Goal: Task Accomplishment & Management: Use online tool/utility

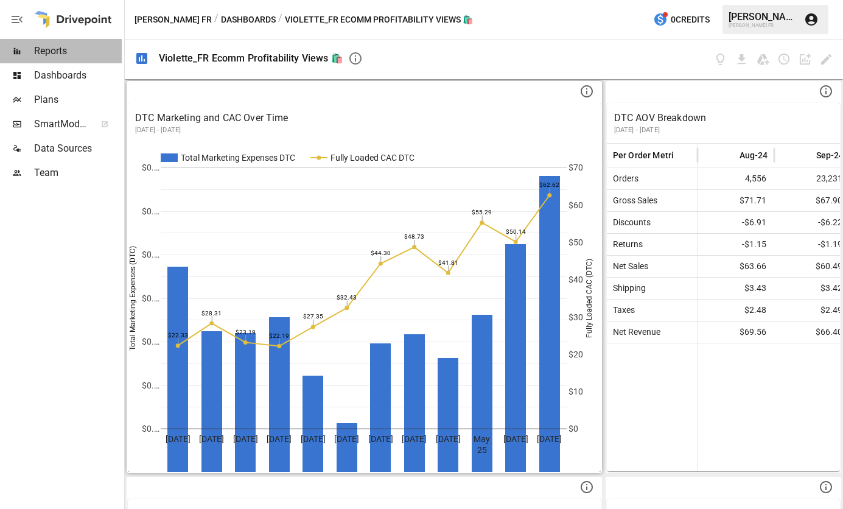
click at [57, 55] on span "Reports" at bounding box center [78, 51] width 88 height 15
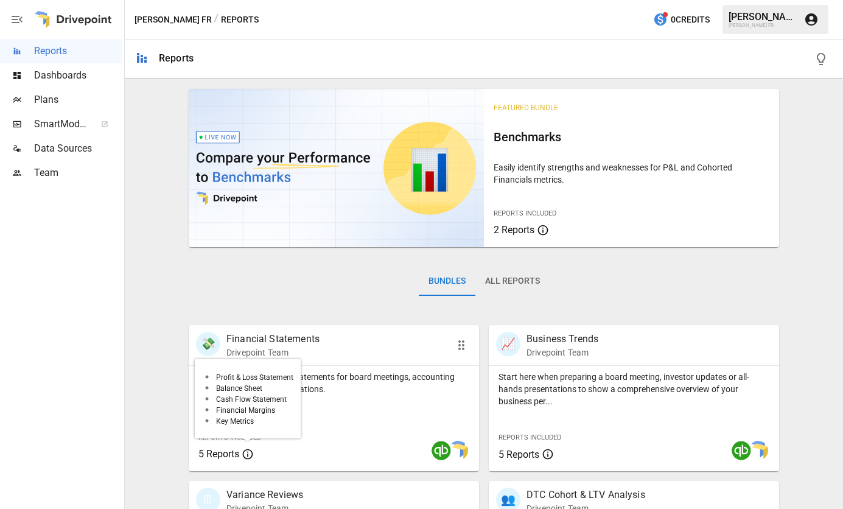
click at [210, 454] on span "5 Reports" at bounding box center [218, 454] width 41 height 12
click at [230, 445] on div "Reports Included 5 Reports" at bounding box center [249, 444] width 102 height 33
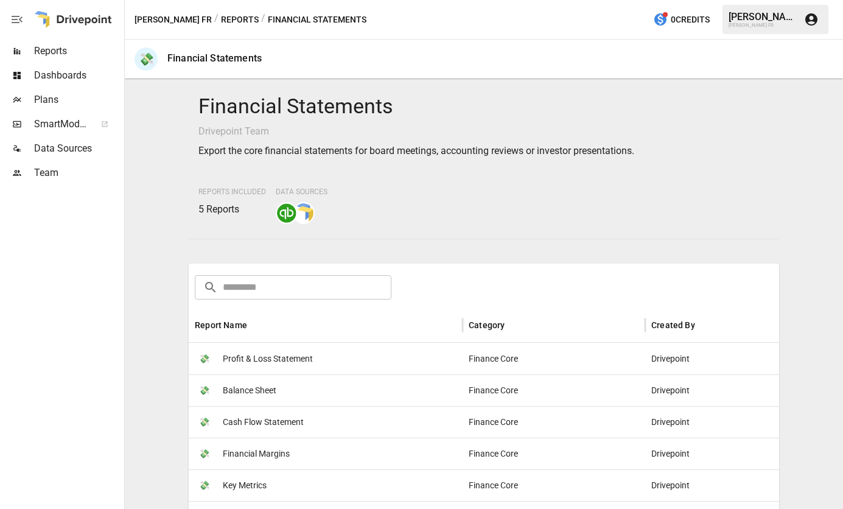
click at [280, 417] on span "Cash Flow Statement" at bounding box center [263, 421] width 81 height 31
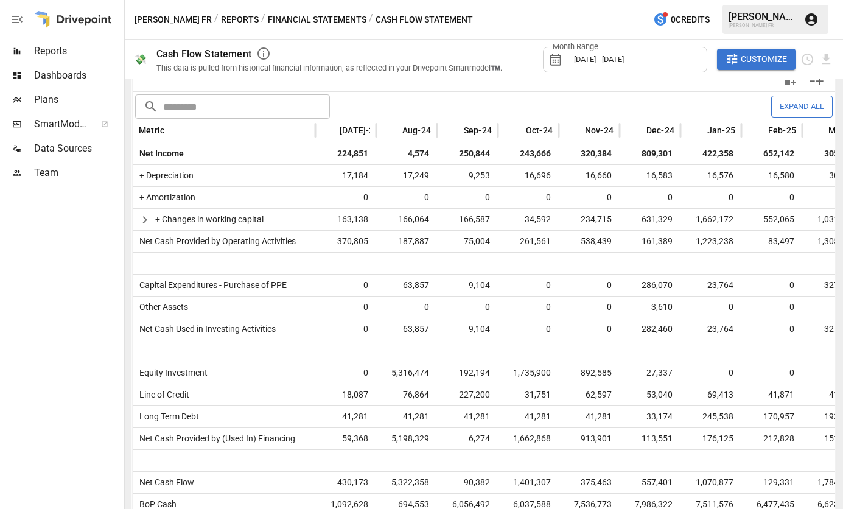
scroll to position [319, 0]
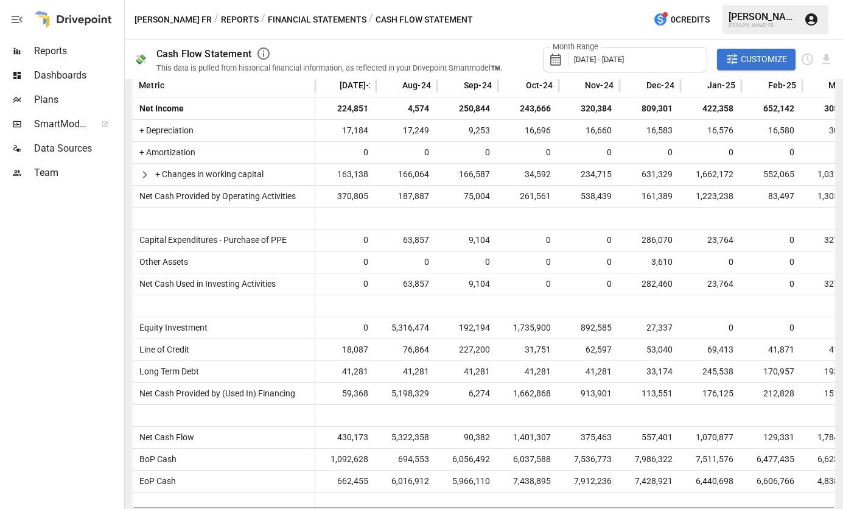
drag, startPoint x: 258, startPoint y: 502, endPoint x: 284, endPoint y: 505, distance: 26.3
click at [285, 505] on div at bounding box center [224, 499] width 182 height 15
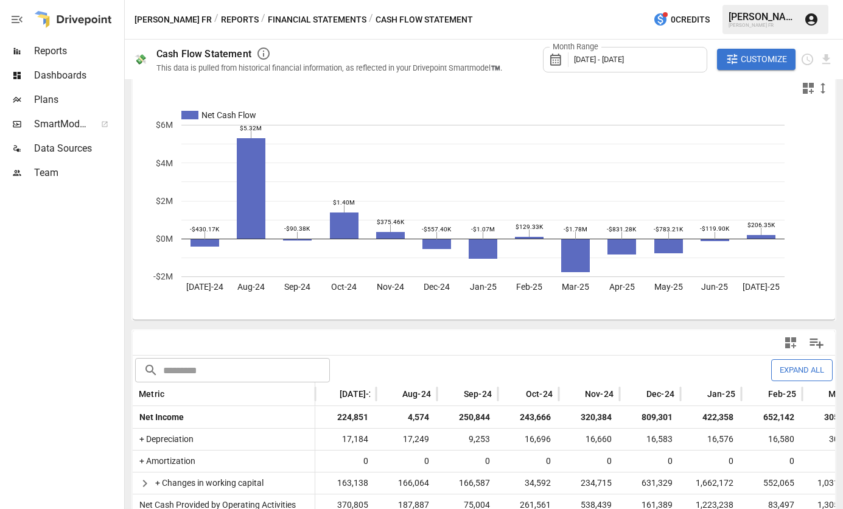
scroll to position [0, 0]
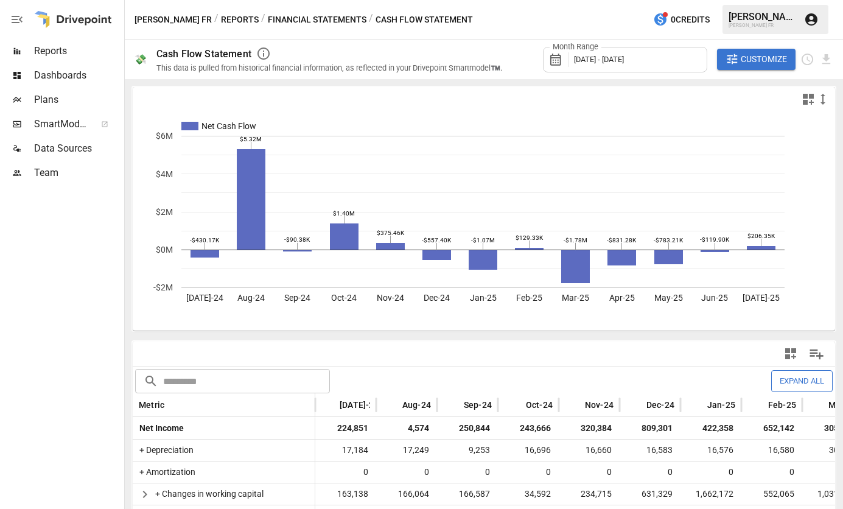
click at [64, 103] on span "Plans" at bounding box center [78, 99] width 88 height 15
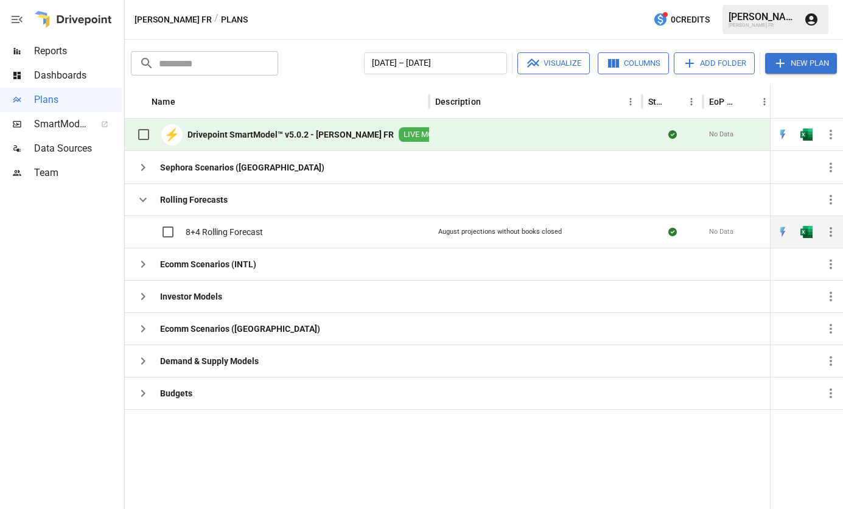
click at [226, 227] on span "8+4 Rolling Forecast" at bounding box center [224, 232] width 77 height 12
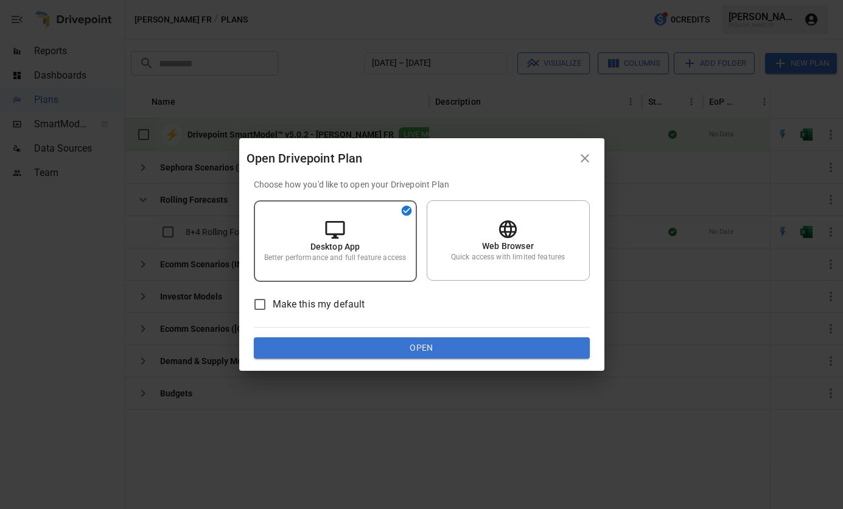
click at [585, 159] on icon "button" at bounding box center [584, 158] width 15 height 15
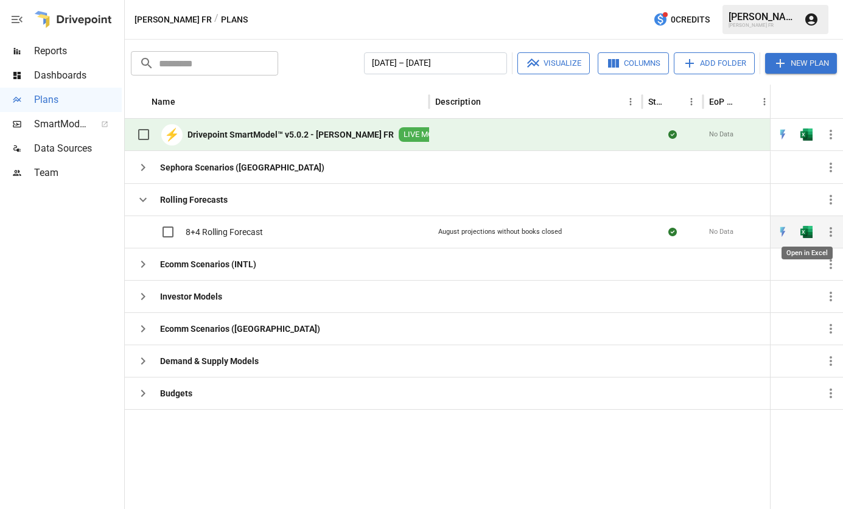
click at [808, 234] on img "Open in Excel" at bounding box center [806, 232] width 12 height 12
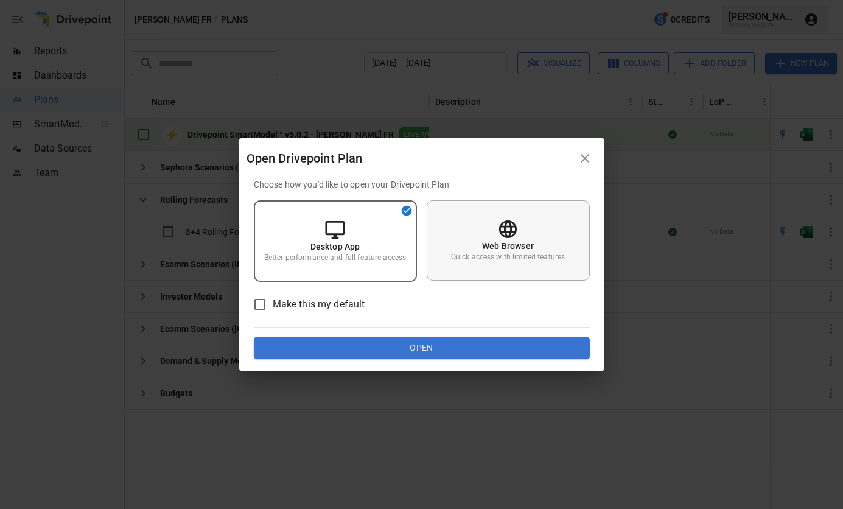
click at [517, 251] on p "Web Browser" at bounding box center [508, 246] width 52 height 12
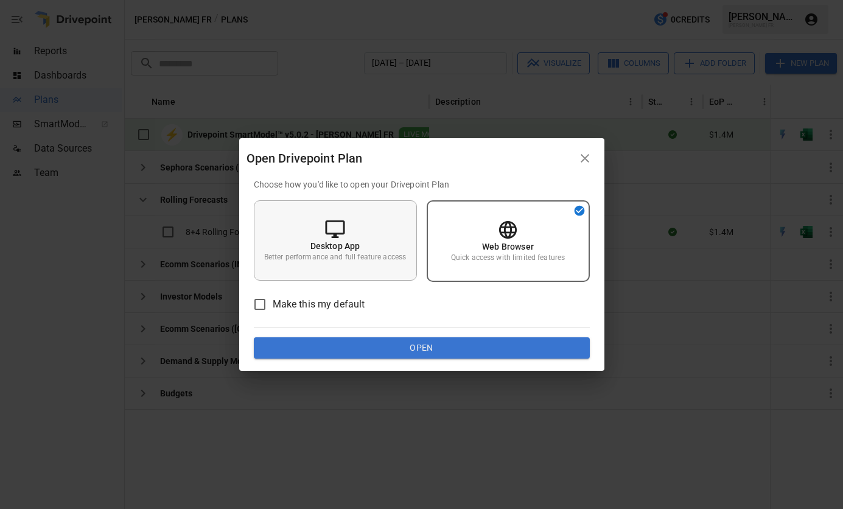
click at [350, 245] on p "Desktop App" at bounding box center [335, 246] width 50 height 12
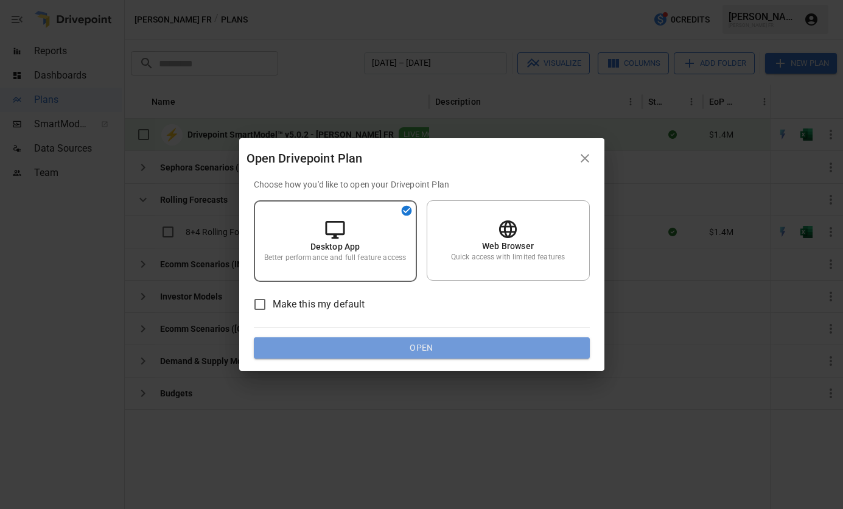
click at [409, 345] on button "Open" at bounding box center [422, 348] width 336 height 22
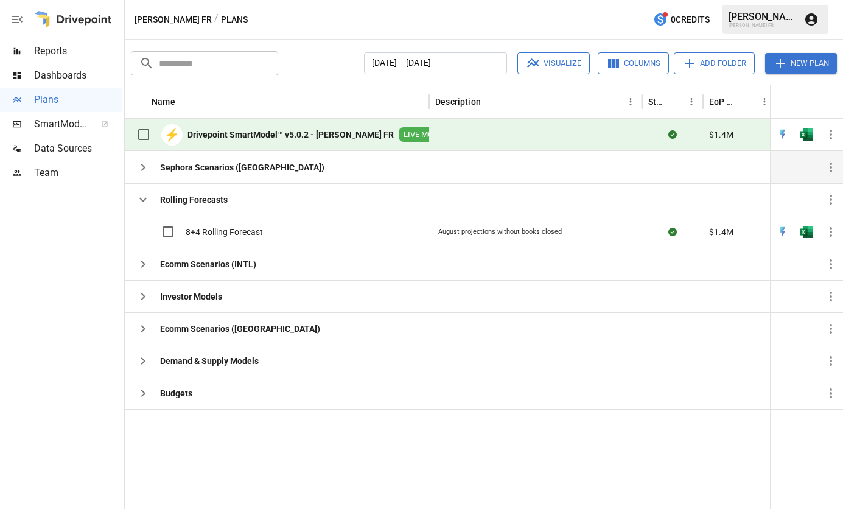
click at [181, 170] on b "Sephora Scenarios (US)" at bounding box center [242, 167] width 164 height 12
click at [146, 170] on icon "button" at bounding box center [143, 167] width 15 height 15
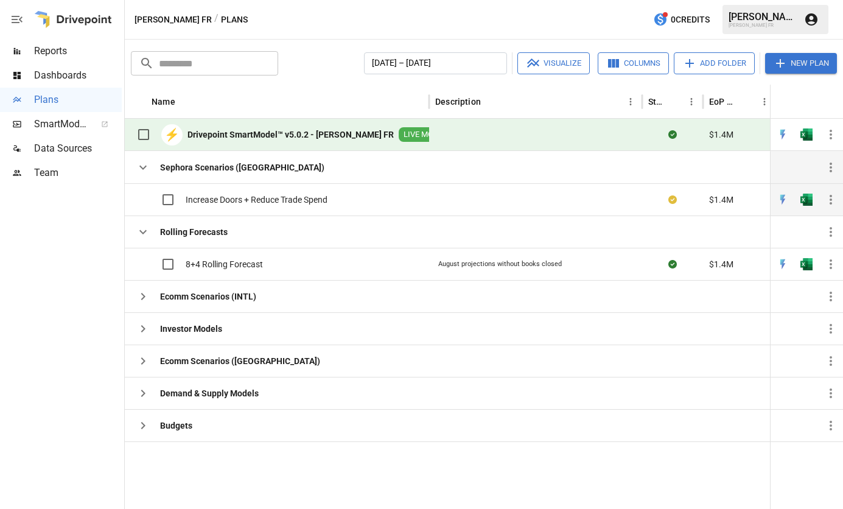
click at [220, 201] on span "Increase Doors + Reduce Trade Spend" at bounding box center [257, 199] width 142 height 12
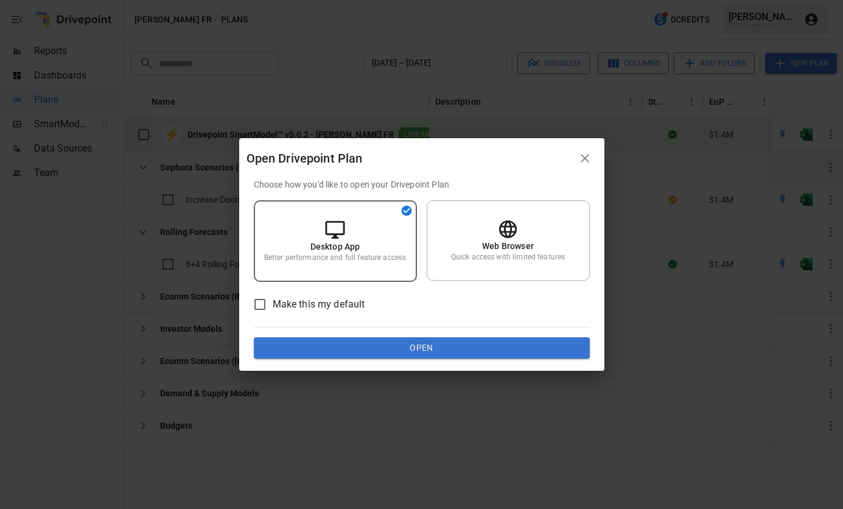
click at [586, 158] on icon "button" at bounding box center [584, 158] width 15 height 15
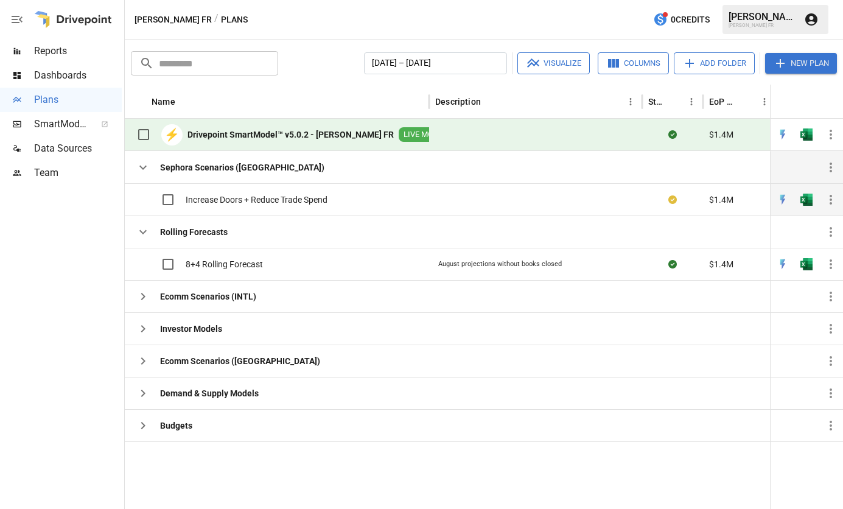
click at [733, 202] on div "$1.4M" at bounding box center [739, 199] width 73 height 32
click at [782, 200] on img "Open in Quick Edit" at bounding box center [782, 199] width 12 height 12
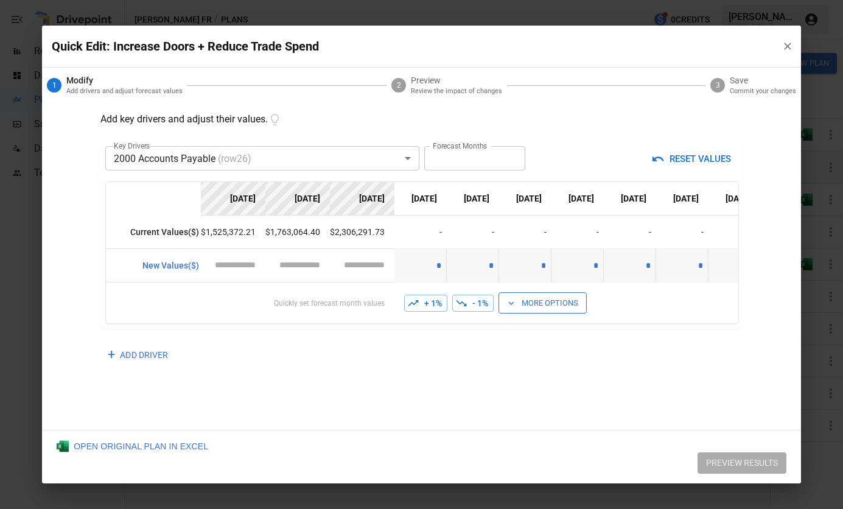
click at [341, 0] on body "**********" at bounding box center [421, 0] width 843 height 0
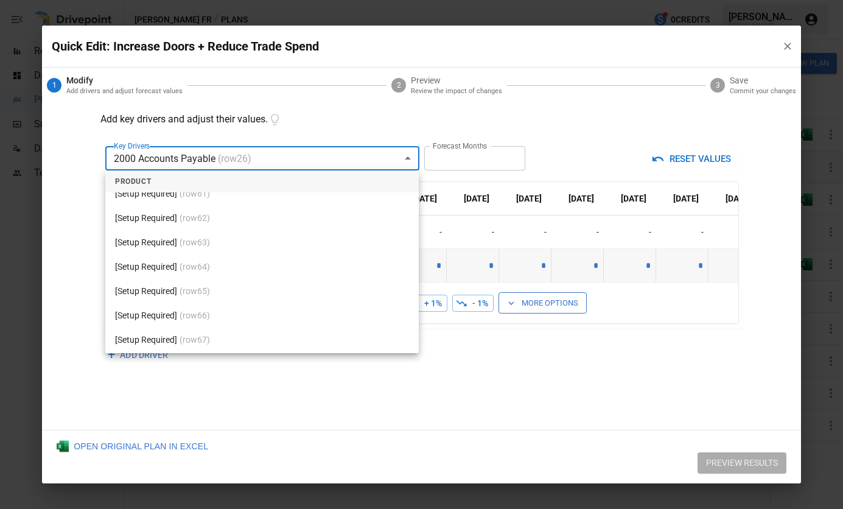
scroll to position [1825, 0]
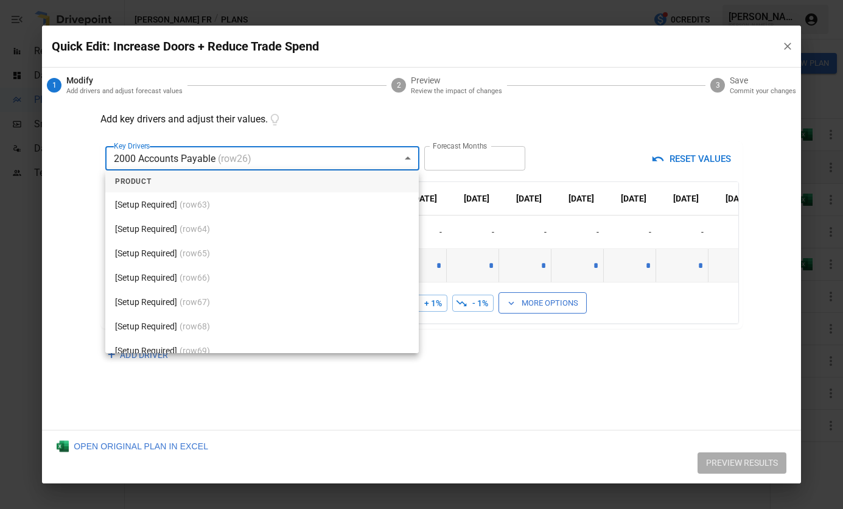
click at [597, 116] on div at bounding box center [421, 254] width 843 height 509
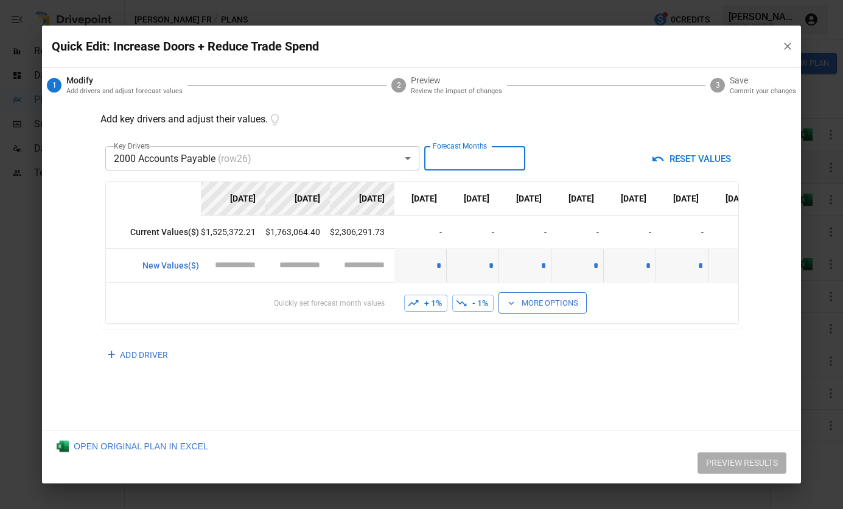
click at [512, 164] on input "**" at bounding box center [474, 158] width 101 height 24
click at [512, 159] on input "*" at bounding box center [474, 158] width 101 height 24
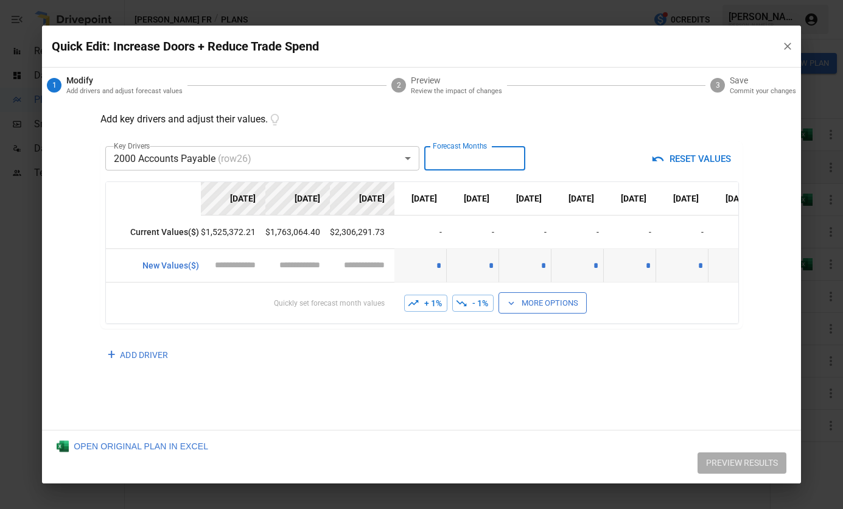
click at [512, 159] on input "*" at bounding box center [474, 158] width 101 height 24
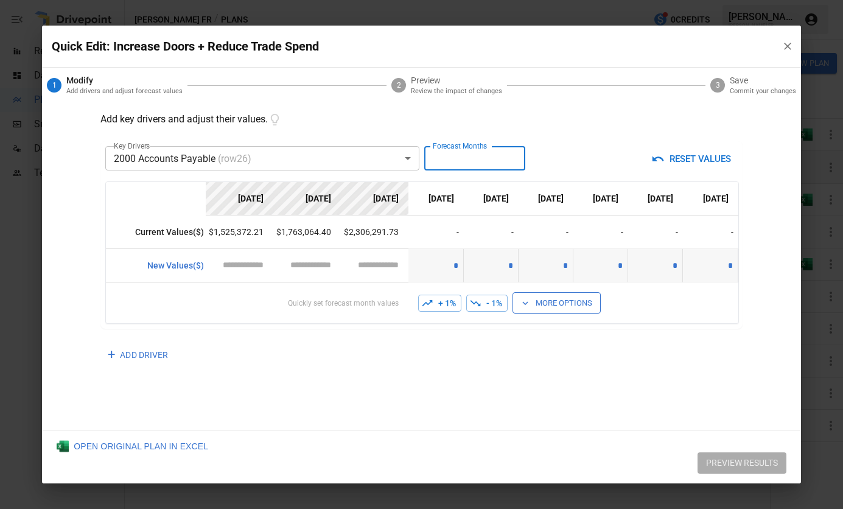
click at [513, 165] on input "*" at bounding box center [474, 158] width 101 height 24
click at [513, 162] on input "*" at bounding box center [474, 158] width 101 height 24
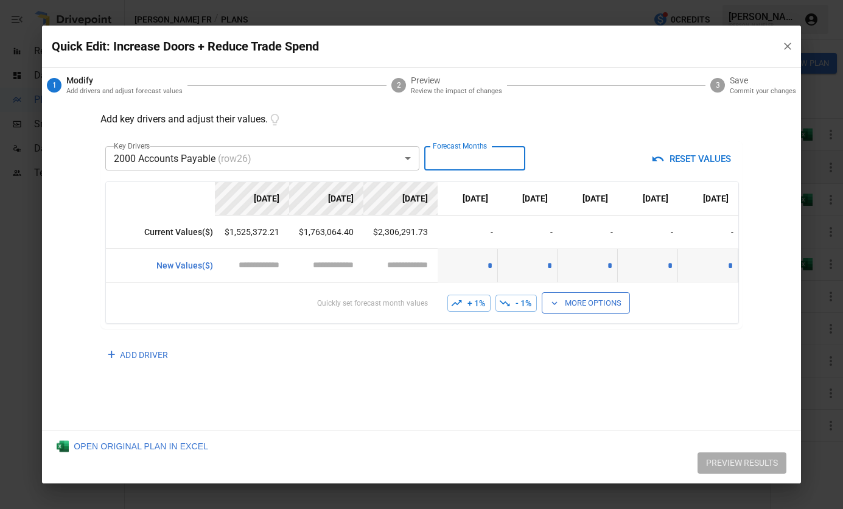
click at [511, 162] on input "*" at bounding box center [474, 158] width 101 height 24
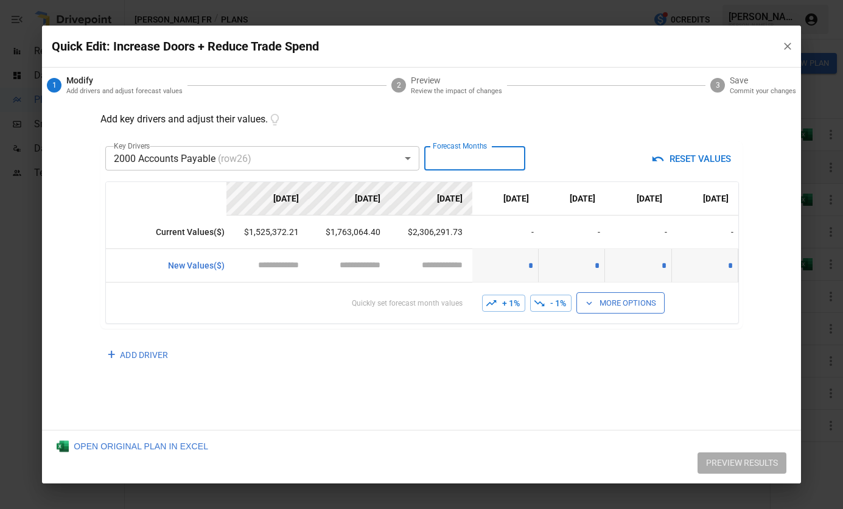
click at [511, 162] on input "*" at bounding box center [474, 158] width 101 height 24
click at [510, 154] on input "*" at bounding box center [474, 158] width 101 height 24
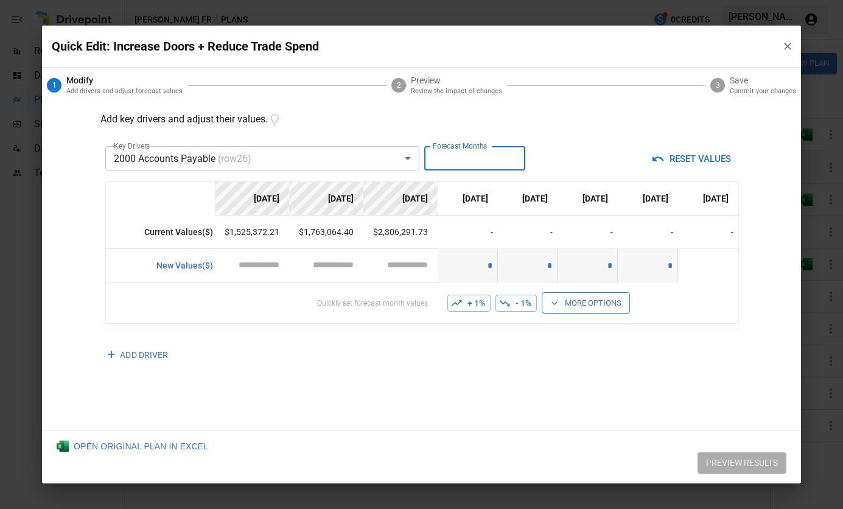
click at [510, 154] on input "*" at bounding box center [474, 158] width 101 height 24
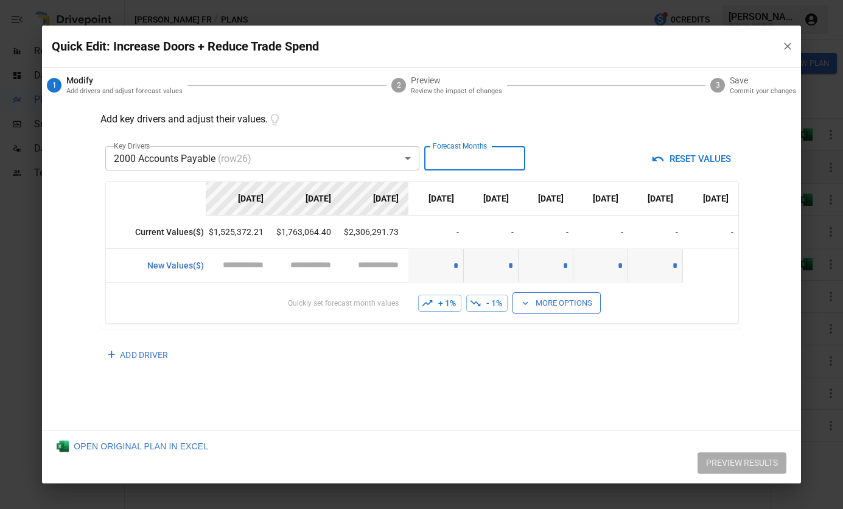
type input "*"
click at [510, 154] on input "*" at bounding box center [474, 158] width 101 height 24
click at [432, 304] on button "+ 1%" at bounding box center [439, 302] width 43 height 17
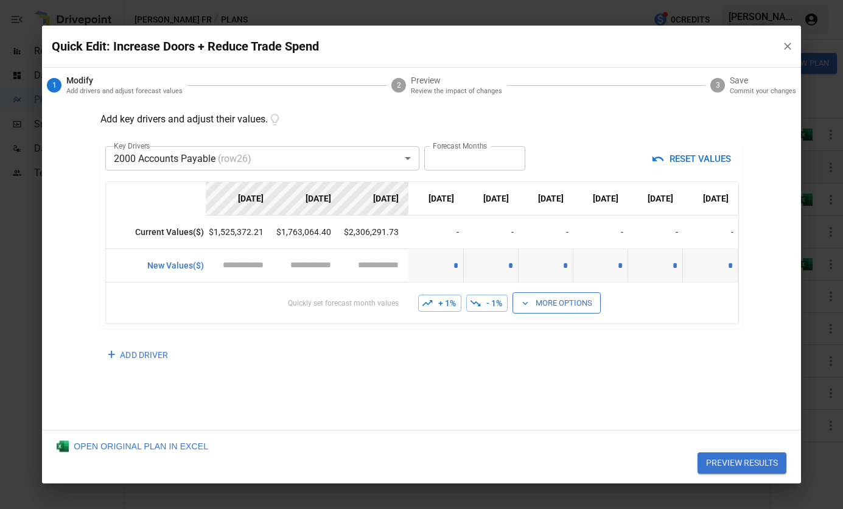
click at [561, 308] on button "More Options" at bounding box center [556, 302] width 88 height 21
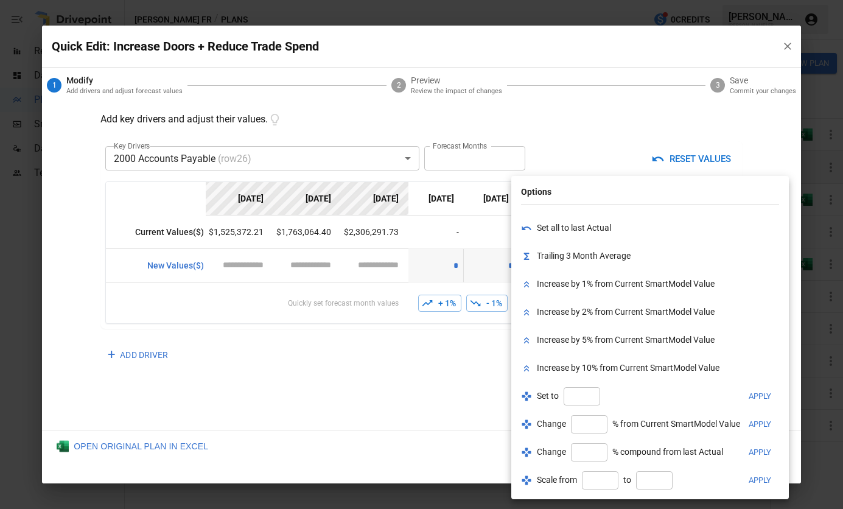
click at [335, 380] on div at bounding box center [421, 254] width 843 height 509
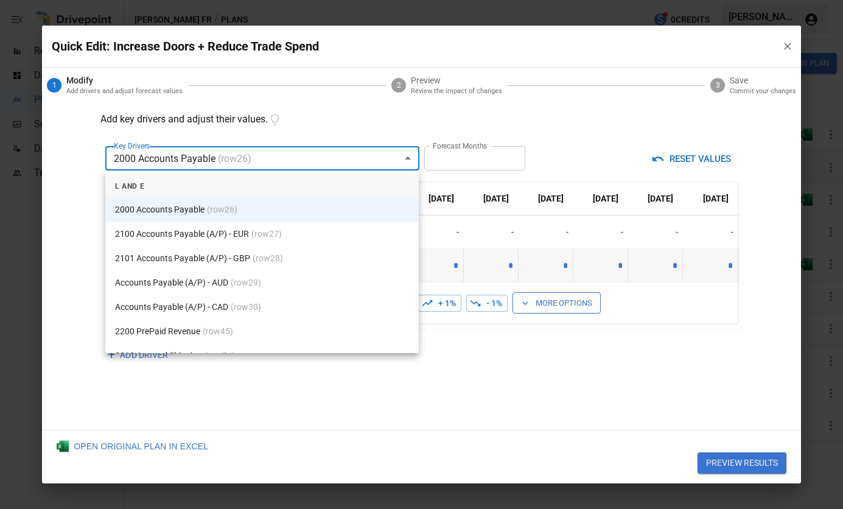
click at [299, 0] on body "**********" at bounding box center [421, 0] width 843 height 0
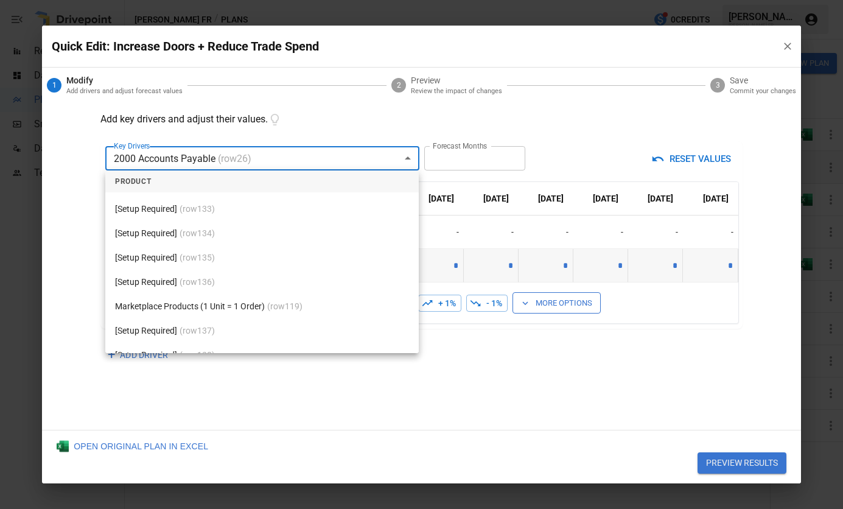
scroll to position [2433, 0]
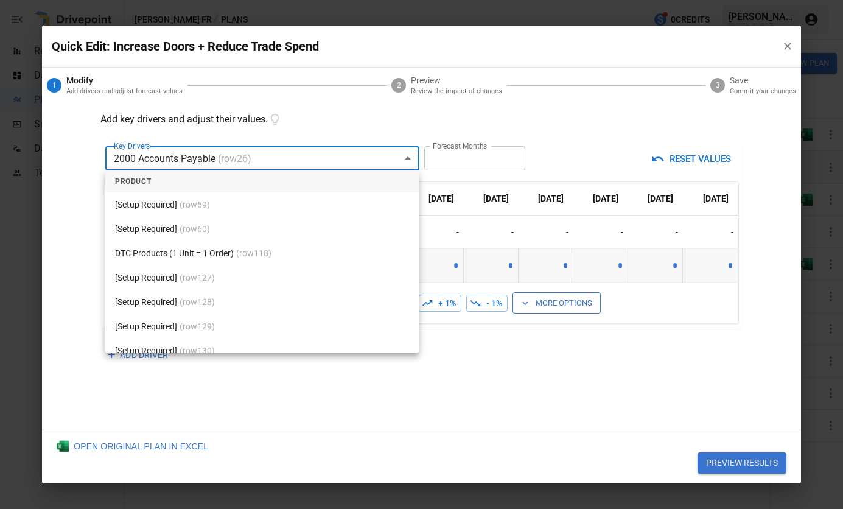
click at [602, 407] on div at bounding box center [421, 254] width 843 height 509
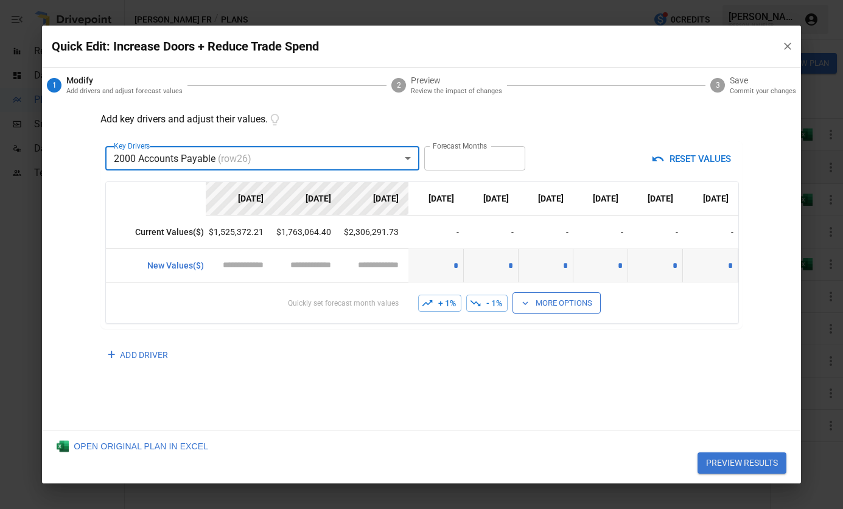
click at [790, 51] on icon "button" at bounding box center [787, 46] width 12 height 12
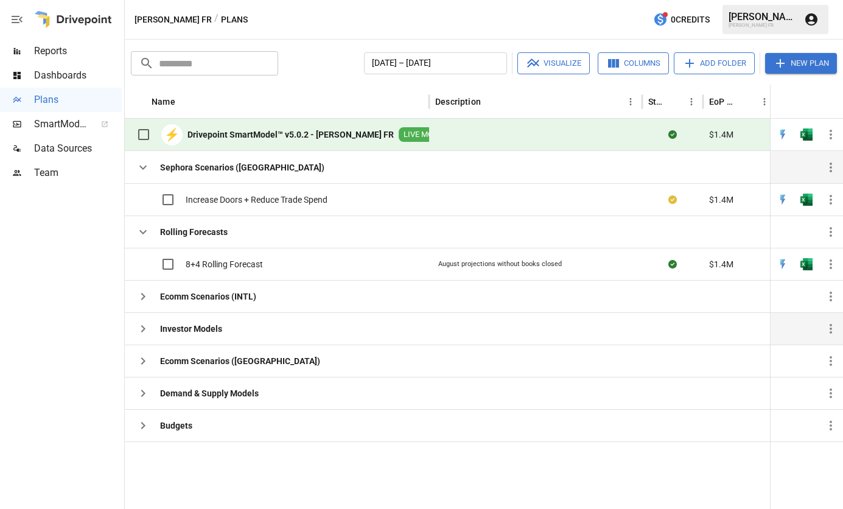
click at [207, 334] on b "Investor Models" at bounding box center [191, 328] width 62 height 12
click at [143, 332] on icon "button" at bounding box center [143, 328] width 15 height 15
click at [186, 332] on b "Investor Models" at bounding box center [191, 328] width 62 height 12
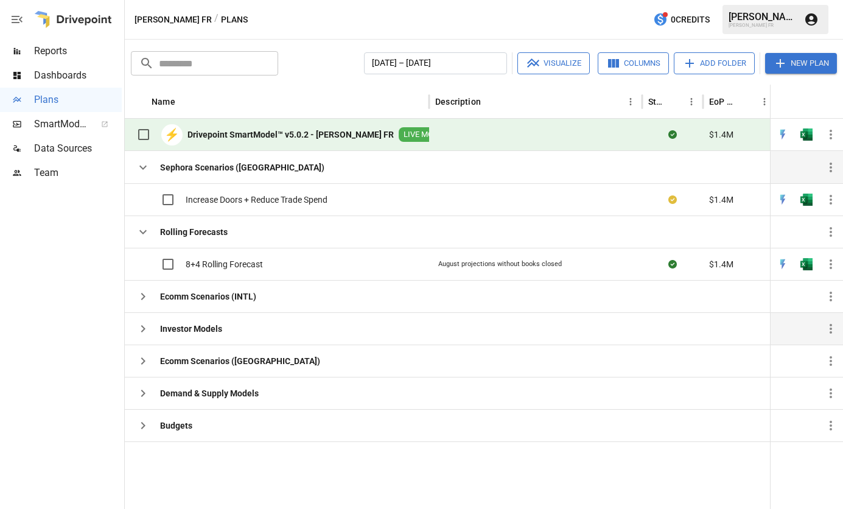
click at [186, 327] on b "Investor Models" at bounding box center [191, 328] width 62 height 12
drag, startPoint x: 186, startPoint y: 327, endPoint x: 332, endPoint y: 332, distance: 146.7
click at [332, 332] on div "Investor Models" at bounding box center [277, 328] width 304 height 32
click at [233, 421] on div "Budgets" at bounding box center [277, 425] width 304 height 32
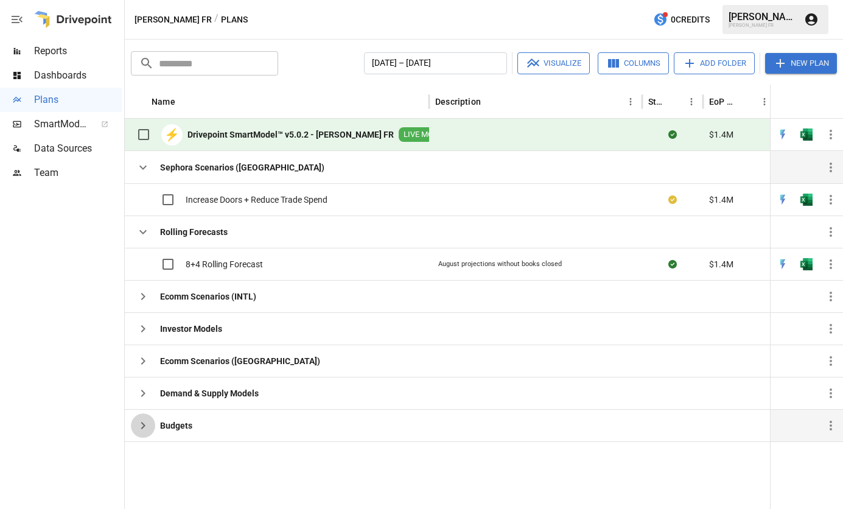
click at [148, 428] on icon "button" at bounding box center [143, 425] width 15 height 15
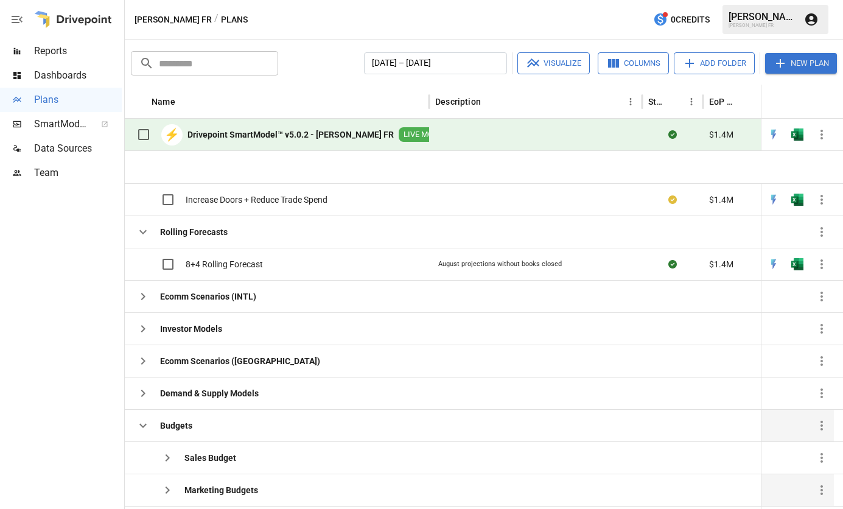
scroll to position [77, 0]
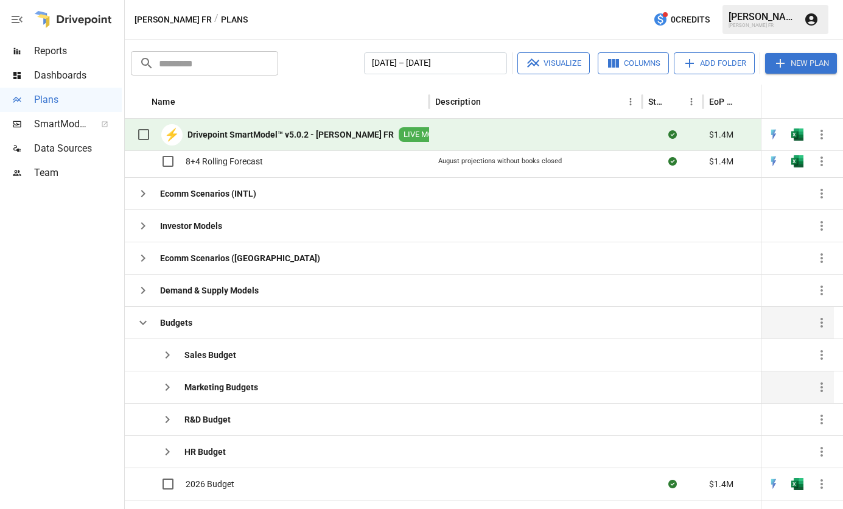
click at [242, 377] on div "Marketing Budgets" at bounding box center [194, 387] width 127 height 24
click at [174, 388] on icon "button" at bounding box center [167, 387] width 15 height 15
click at [238, 392] on b "Marketing Budgets" at bounding box center [221, 387] width 74 height 12
click at [224, 378] on div "Marketing Budgets" at bounding box center [194, 387] width 127 height 24
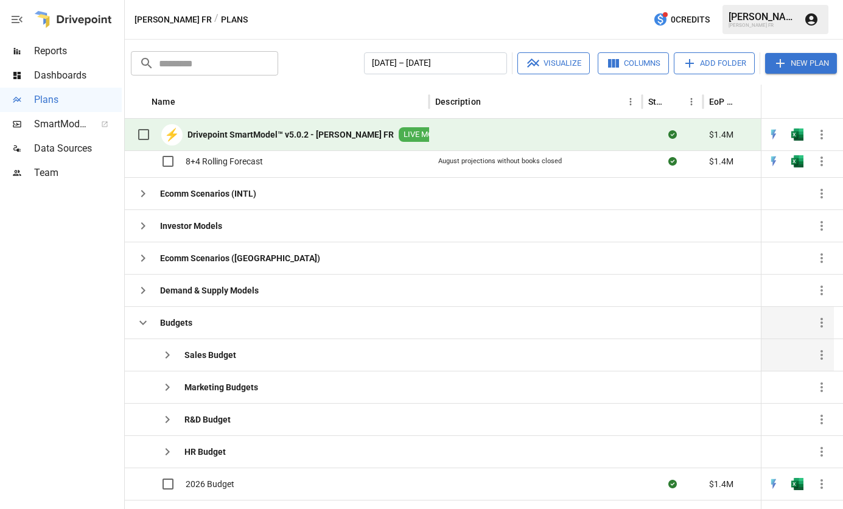
click at [215, 356] on b "Sales Budget" at bounding box center [210, 355] width 52 height 12
click at [167, 358] on icon "button" at bounding box center [167, 354] width 15 height 15
click at [206, 452] on b "HR Budget" at bounding box center [204, 451] width 41 height 12
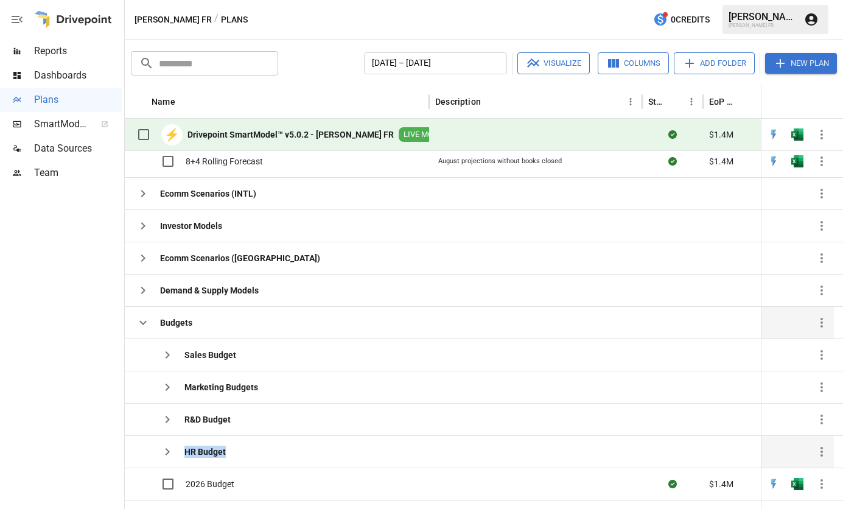
drag, startPoint x: 206, startPoint y: 452, endPoint x: 170, endPoint y: 450, distance: 36.6
click at [170, 450] on icon "button" at bounding box center [167, 451] width 15 height 15
drag, startPoint x: 170, startPoint y: 450, endPoint x: 361, endPoint y: 401, distance: 197.1
click at [361, 401] on div "Marketing Budgets" at bounding box center [277, 386] width 304 height 32
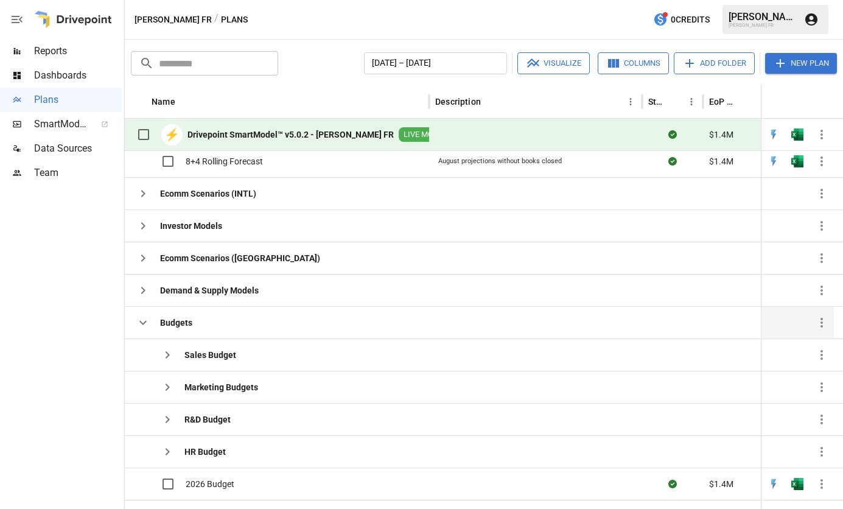
click at [55, 47] on span "Reports" at bounding box center [78, 51] width 88 height 15
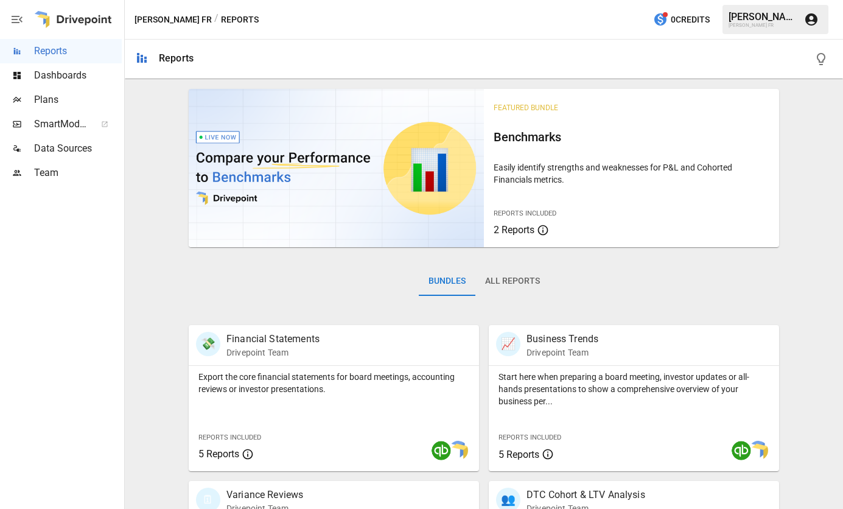
click at [15, 24] on icon "button" at bounding box center [17, 19] width 15 height 15
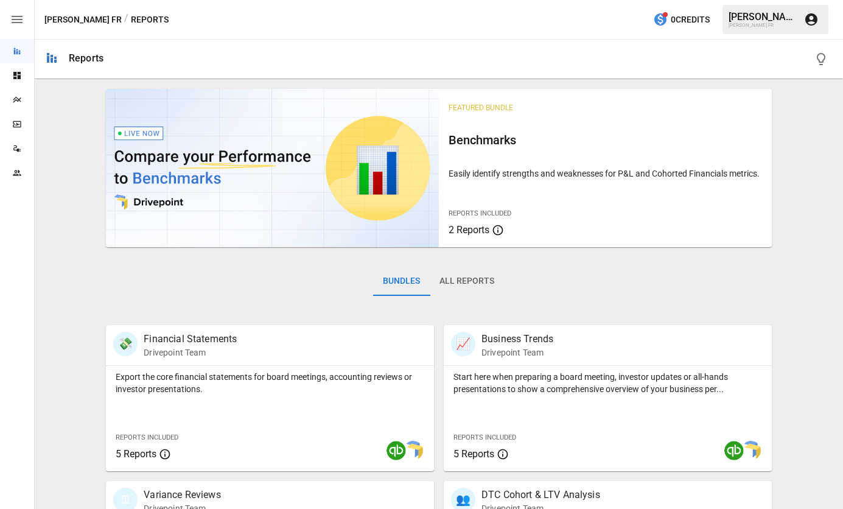
click at [15, 18] on icon "button" at bounding box center [17, 19] width 15 height 15
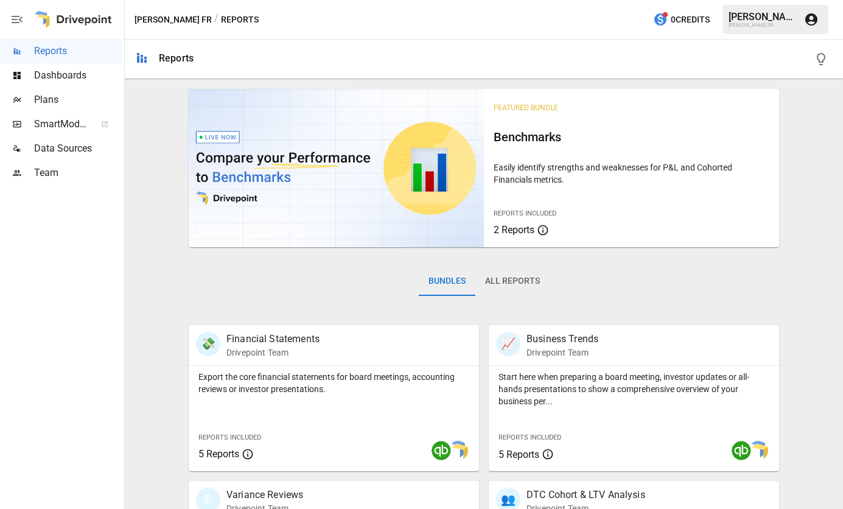
click at [767, 21] on div "Jennifer O." at bounding box center [762, 17] width 68 height 12
click at [824, 63] on icon "button" at bounding box center [820, 59] width 15 height 15
